Goal: Task Accomplishment & Management: Manage account settings

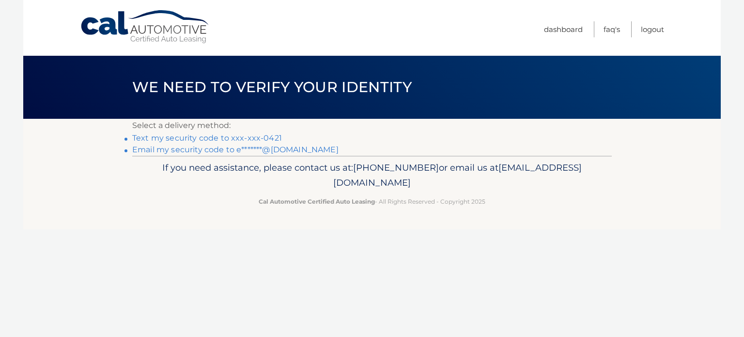
click at [207, 138] on link "Text my security code to xxx-xxx-0421" at bounding box center [207, 137] width 150 height 9
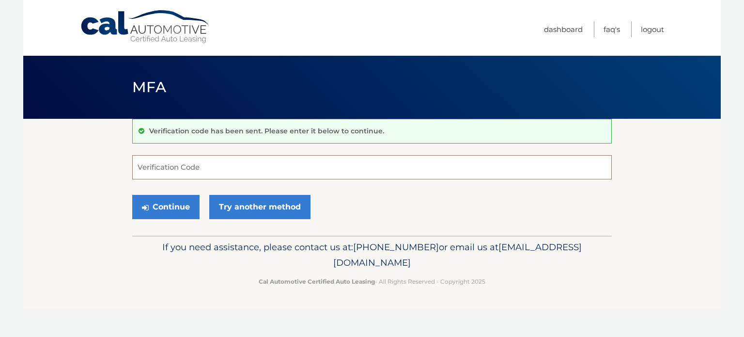
click at [172, 161] on input "Verification Code" at bounding box center [371, 167] width 479 height 24
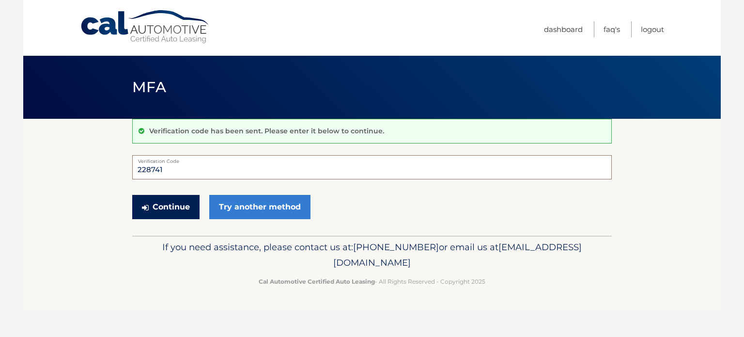
type input "228741"
click at [169, 213] on button "Continue" at bounding box center [165, 207] width 67 height 24
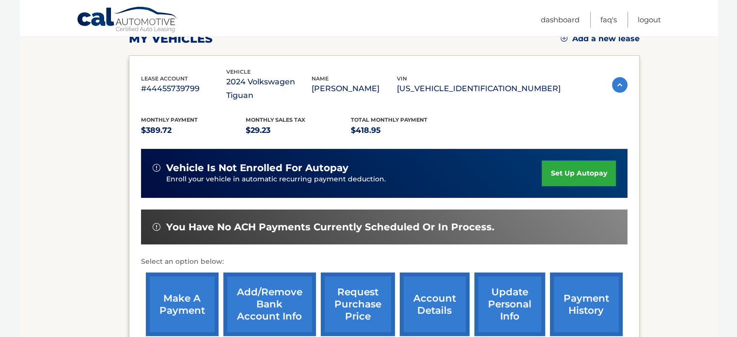
scroll to position [242, 0]
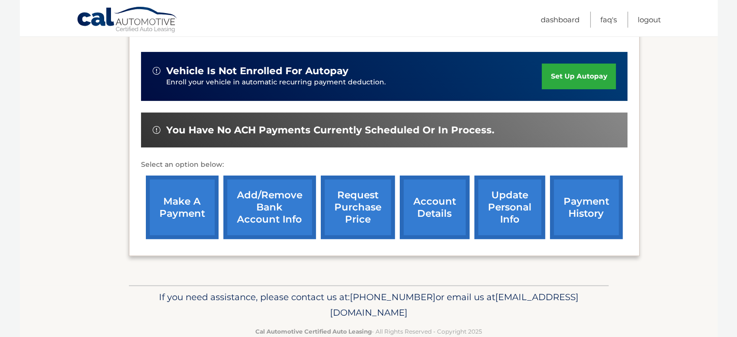
click at [506, 198] on link "update personal info" at bounding box center [509, 206] width 71 height 63
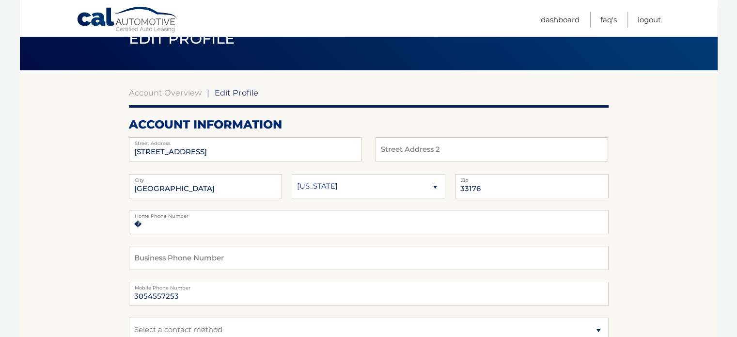
scroll to position [97, 0]
